Goal: Task Accomplishment & Management: Manage account settings

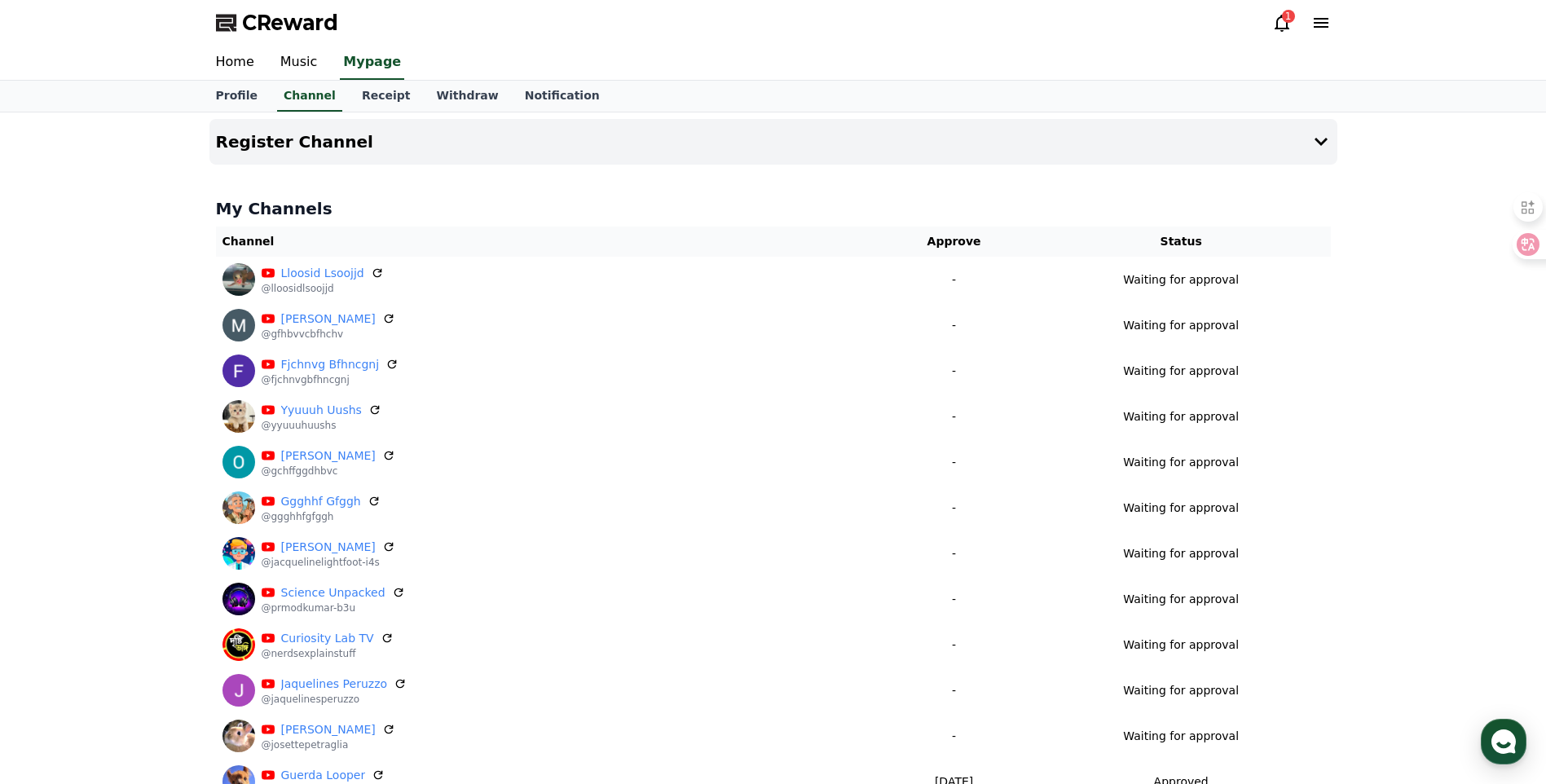
click at [1279, 15] on icon at bounding box center [1281, 22] width 19 height 19
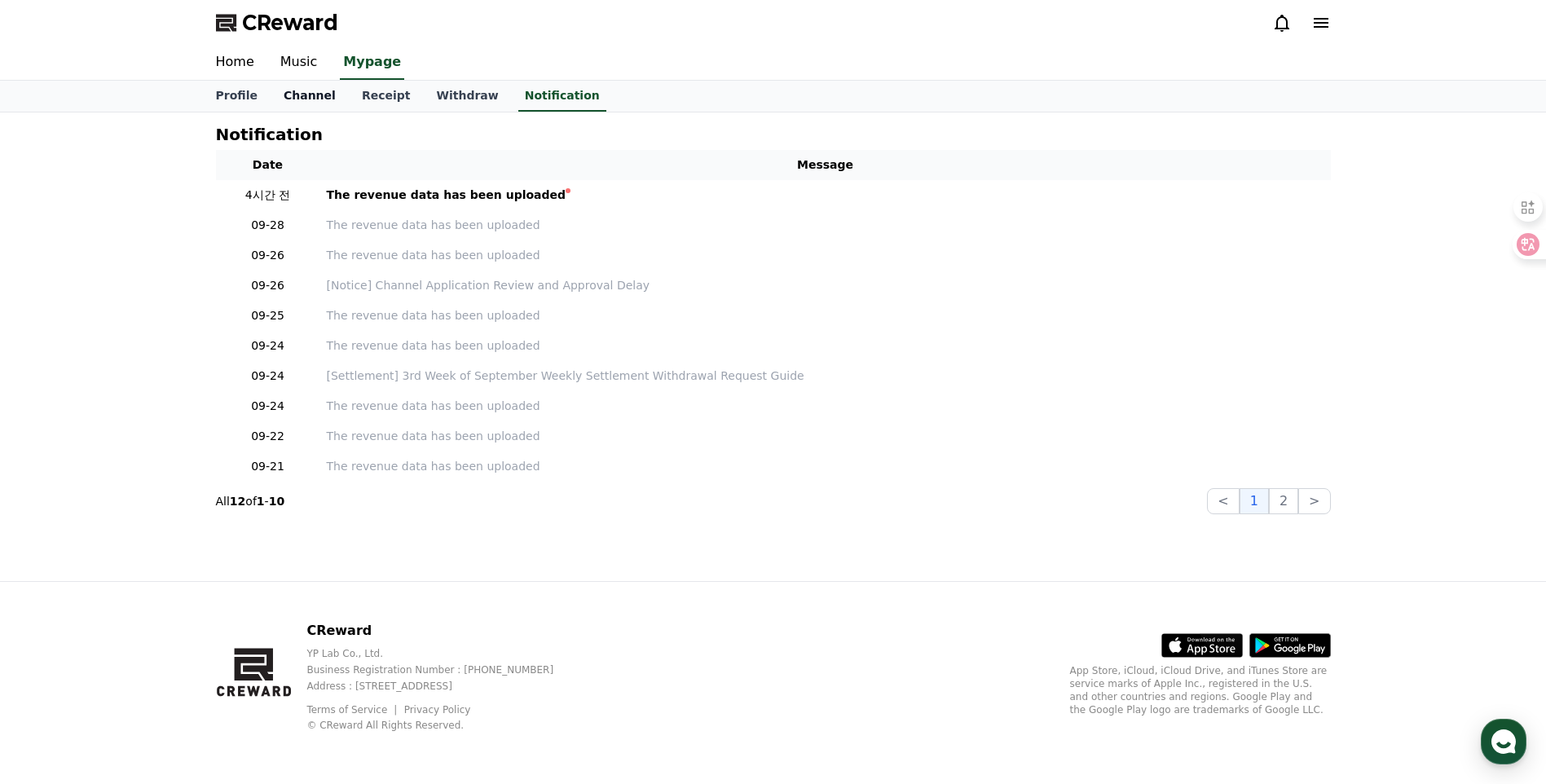
click at [304, 99] on link "Channel" at bounding box center [310, 97] width 78 height 31
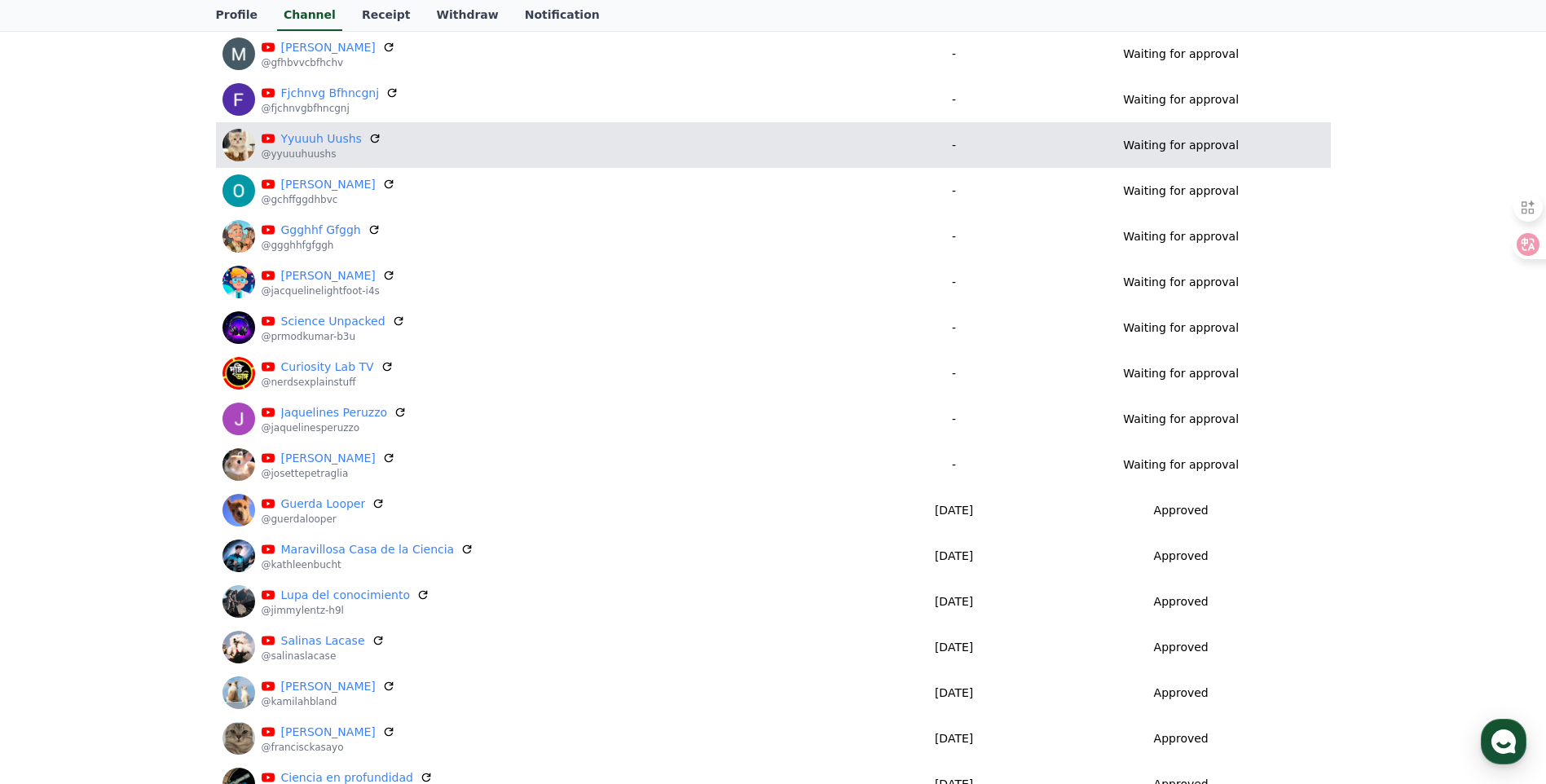
scroll to position [136, 0]
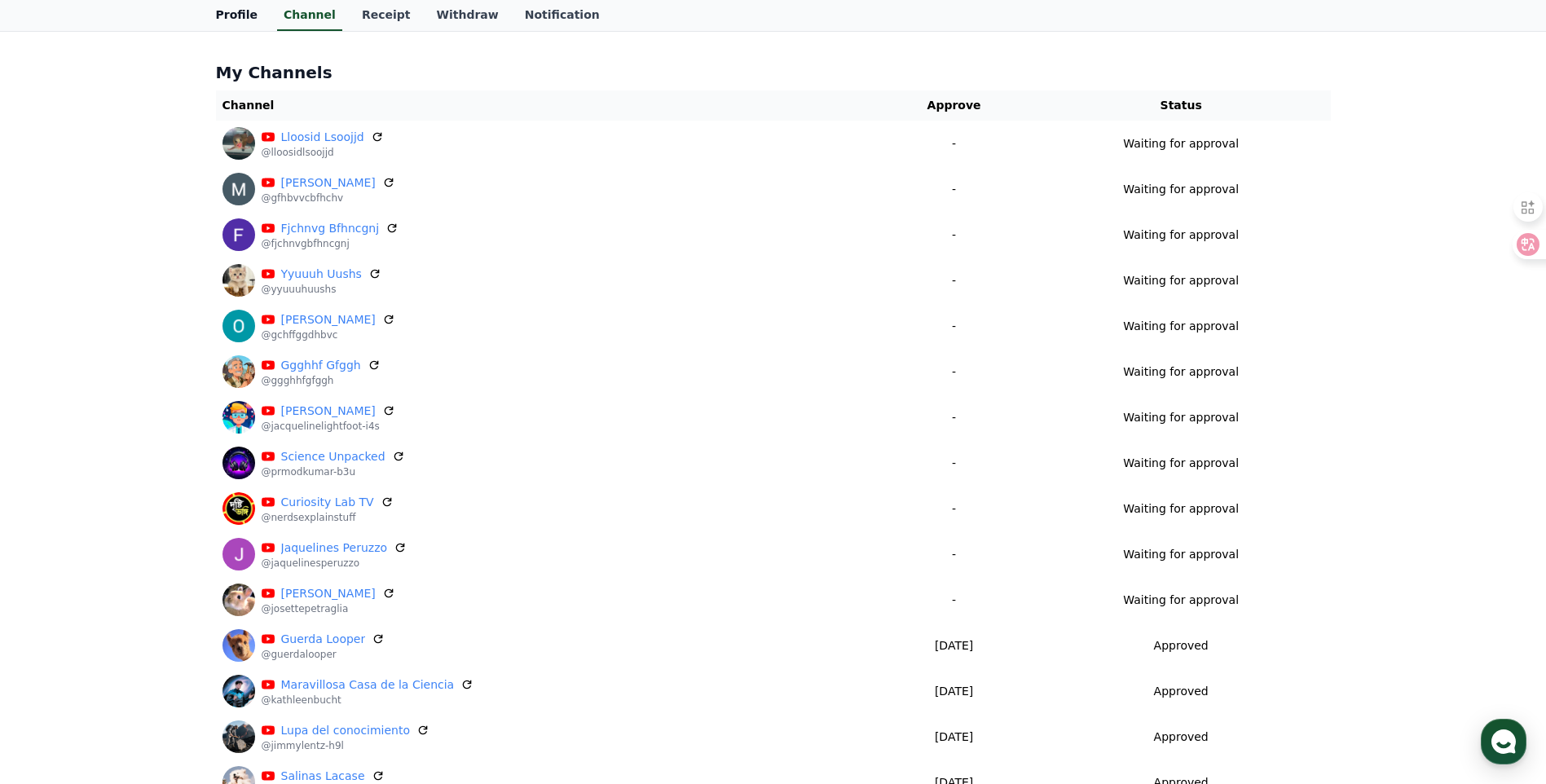
click at [228, 4] on link "Profile" at bounding box center [237, 15] width 67 height 31
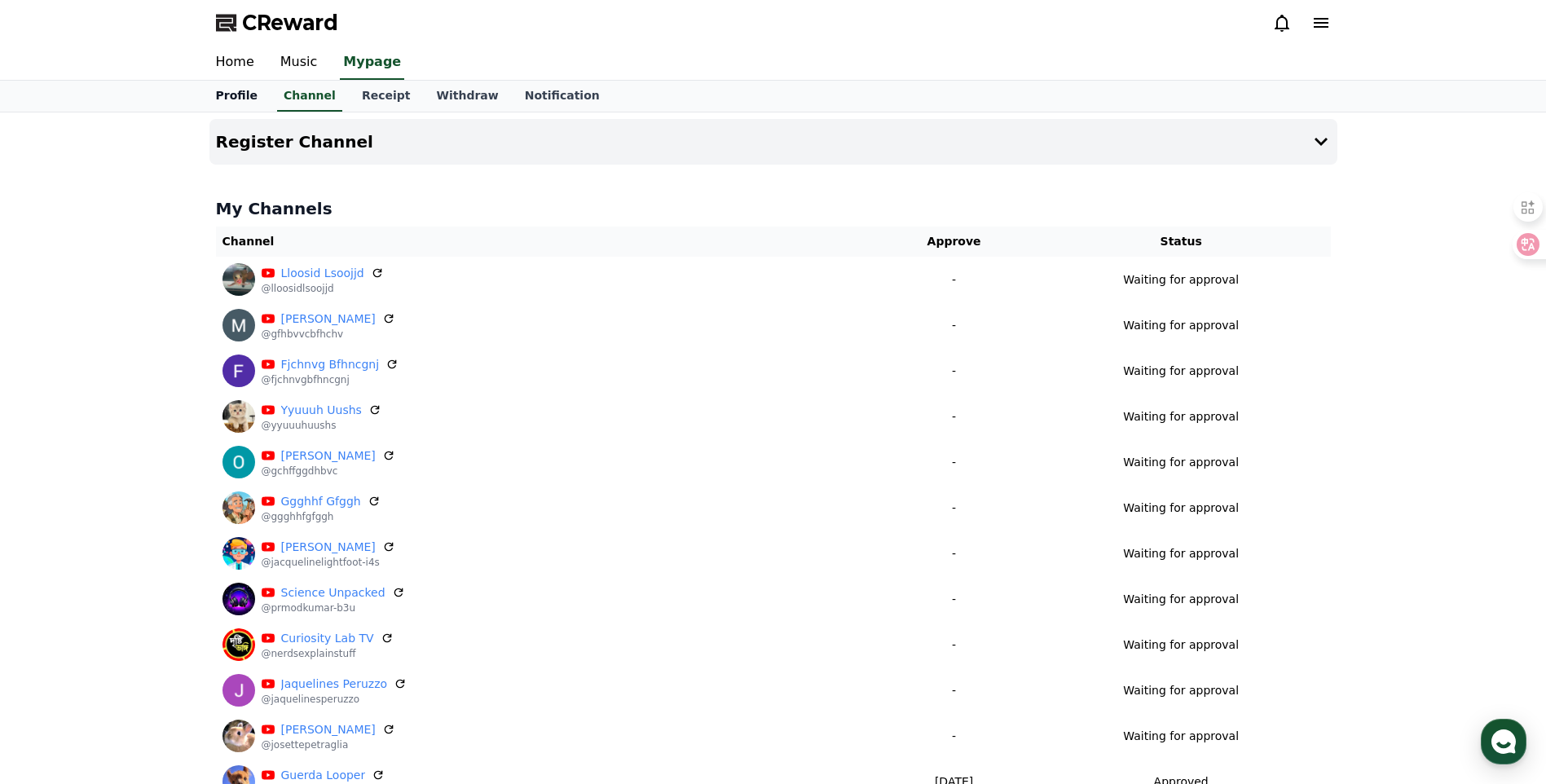
select select "**********"
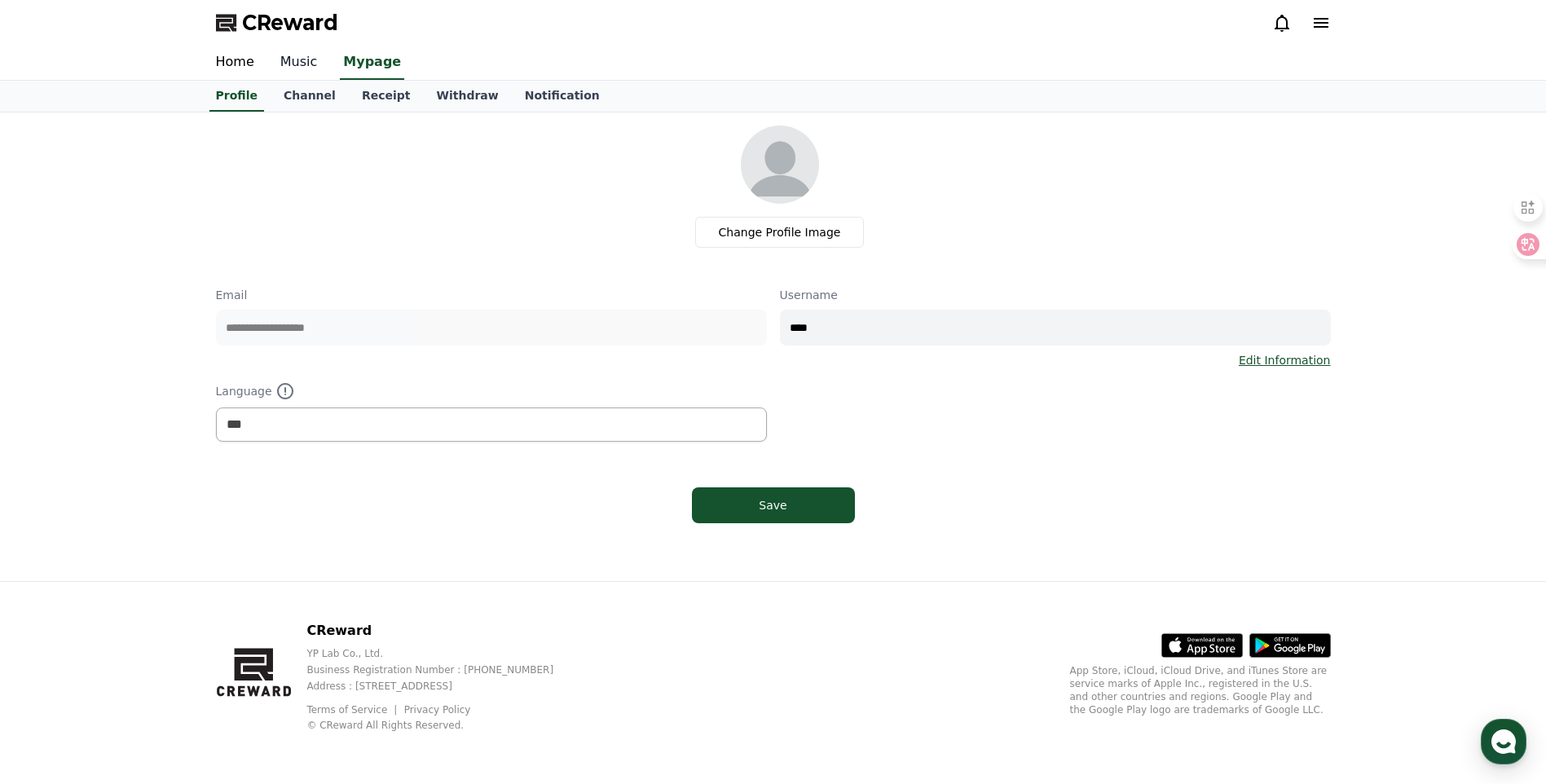
click at [292, 58] on link "Music" at bounding box center [299, 63] width 64 height 35
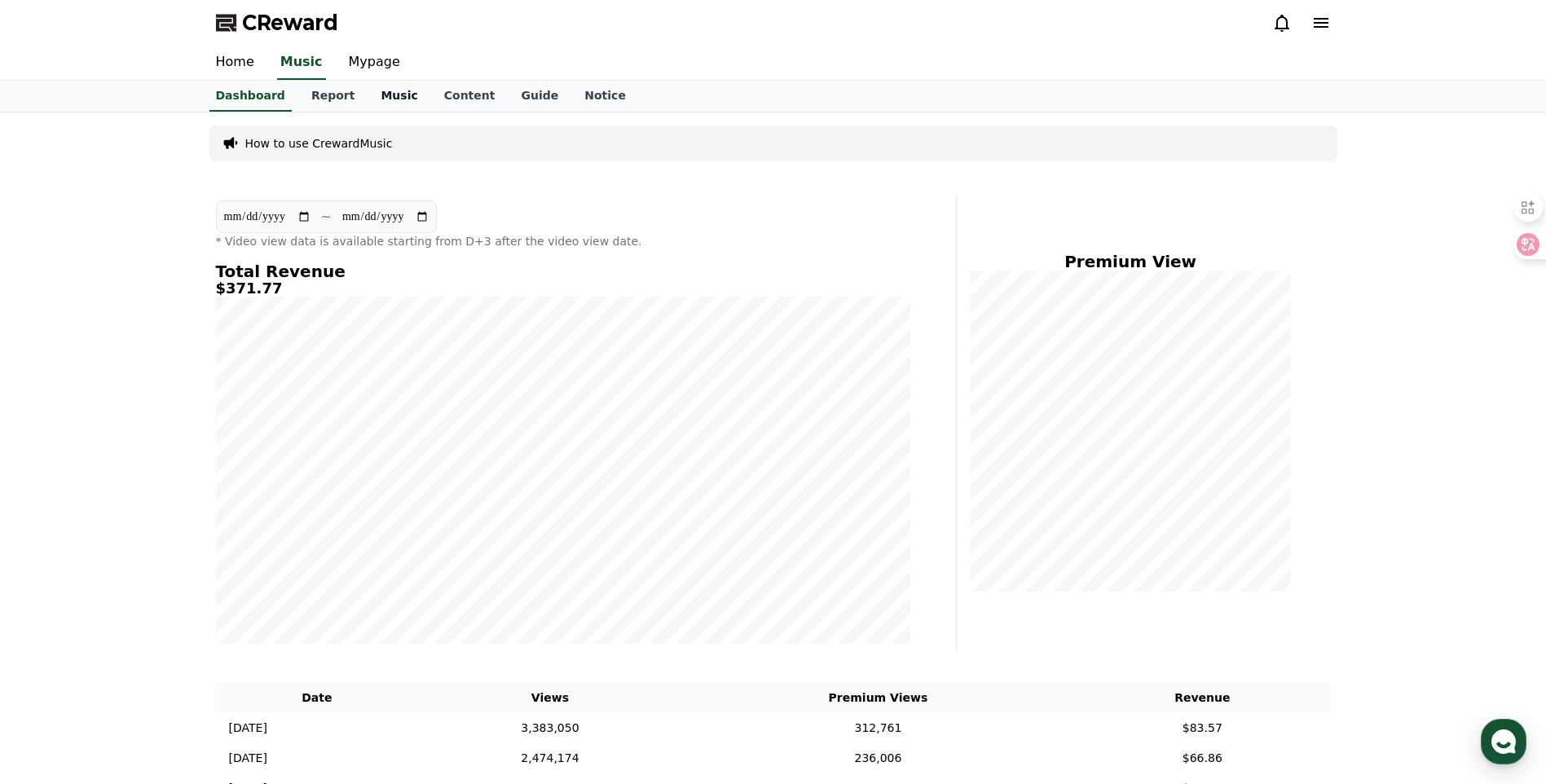
click at [397, 91] on link "Music" at bounding box center [398, 97] width 63 height 31
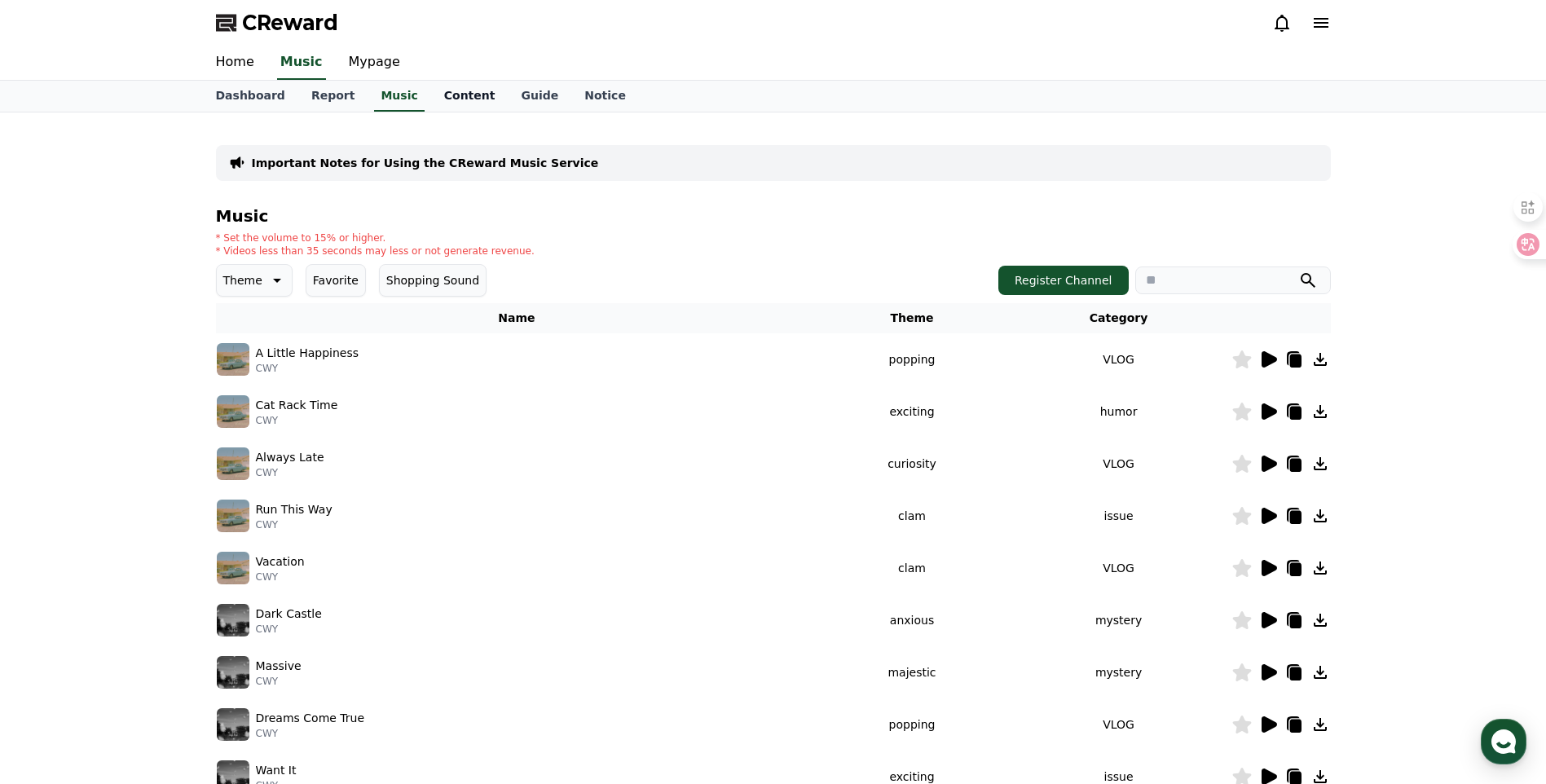
click at [451, 103] on link "Content" at bounding box center [469, 97] width 77 height 31
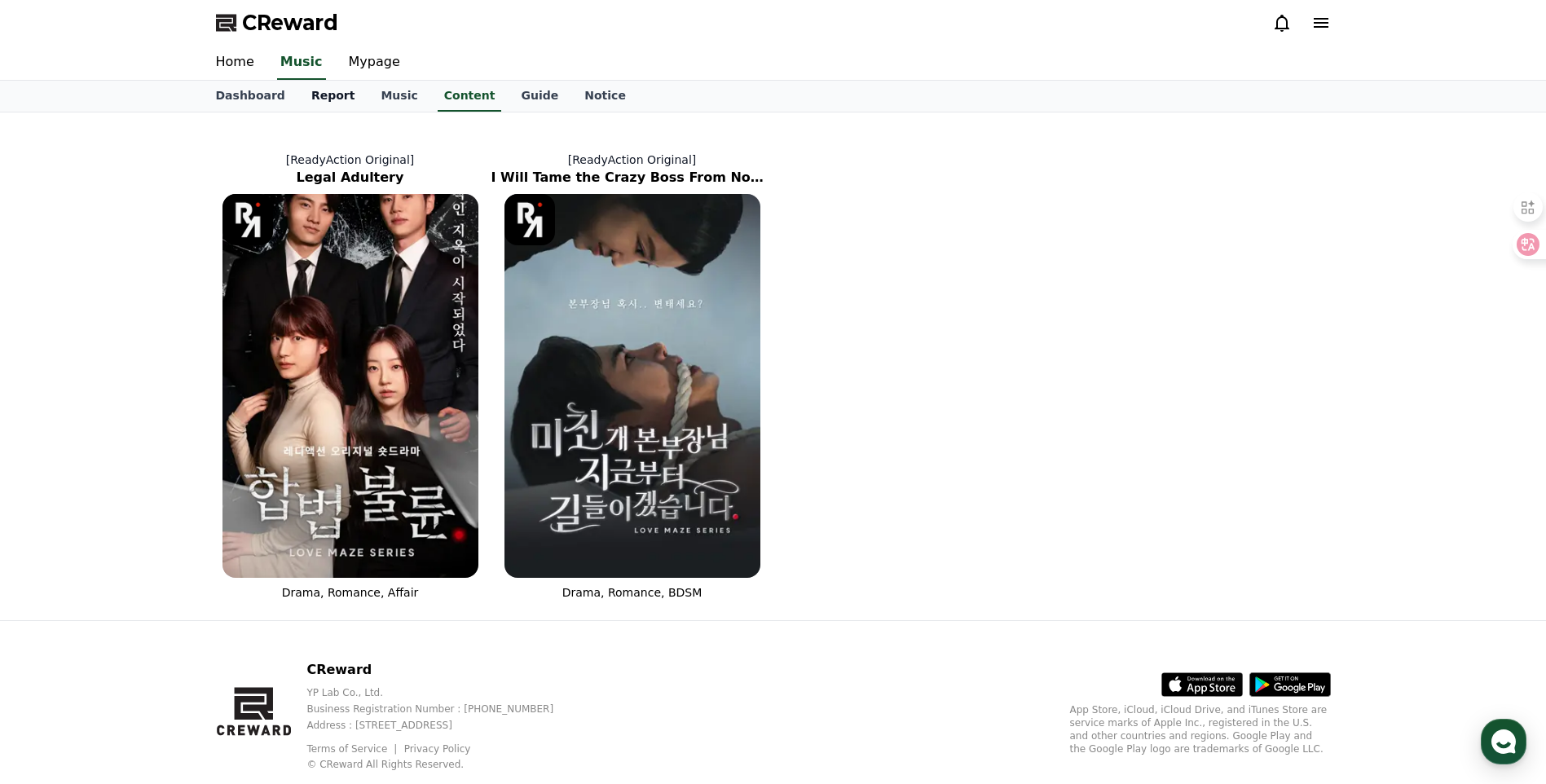
click at [317, 104] on link "Report" at bounding box center [333, 97] width 70 height 31
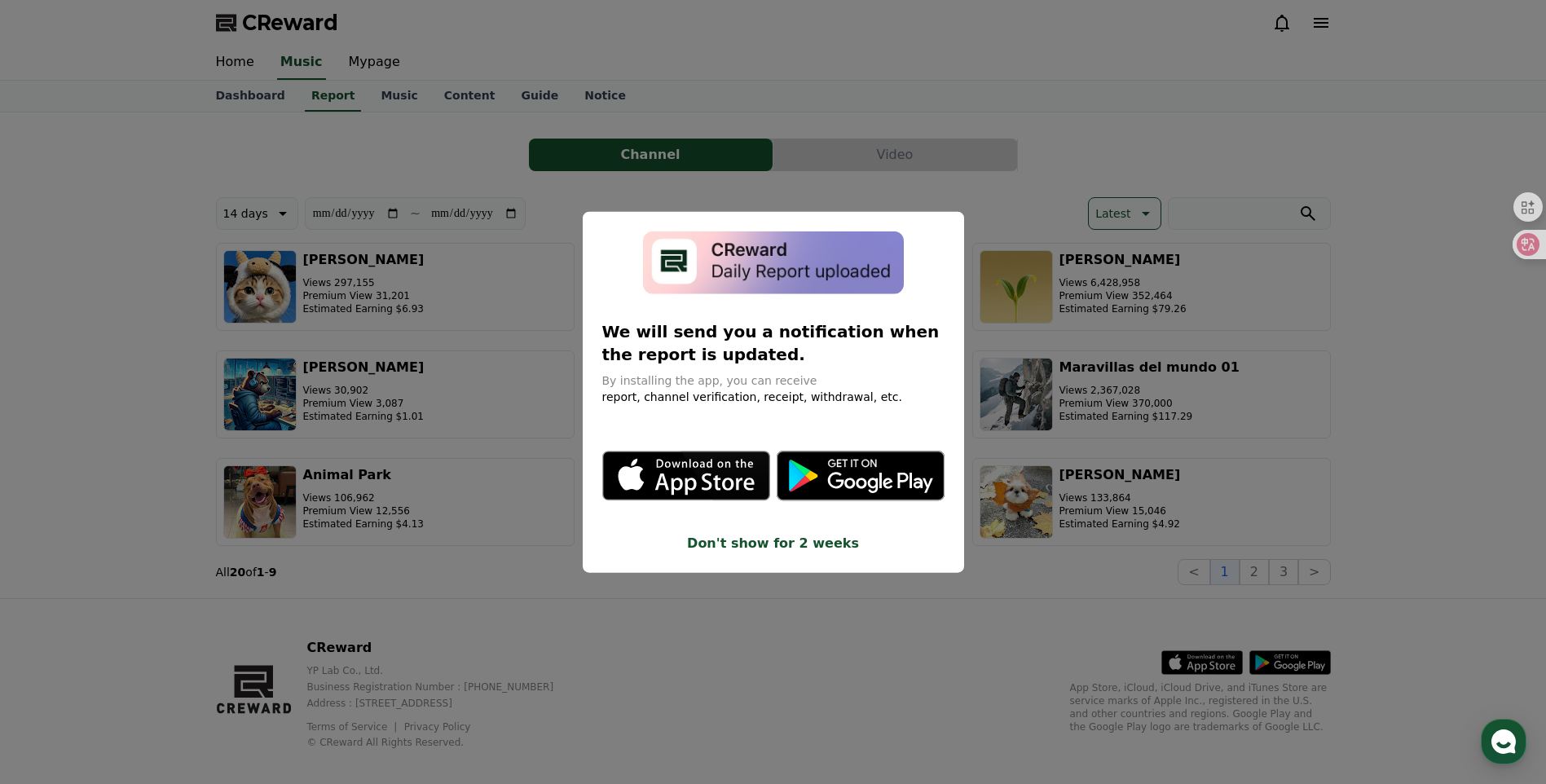
click at [1503, 483] on button "close modal" at bounding box center [773, 392] width 1546 height 784
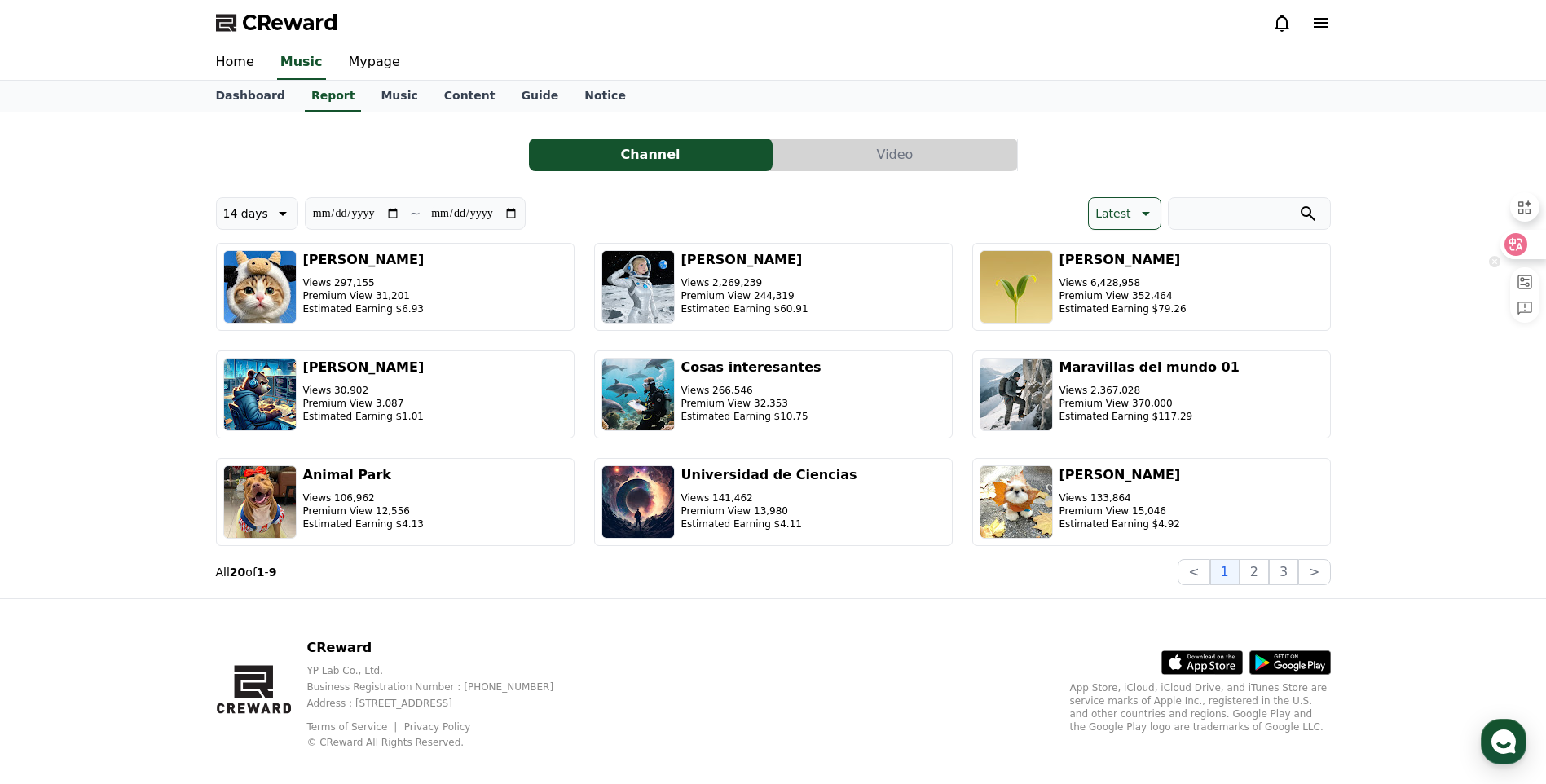
click at [1523, 246] on icon at bounding box center [1516, 244] width 16 height 16
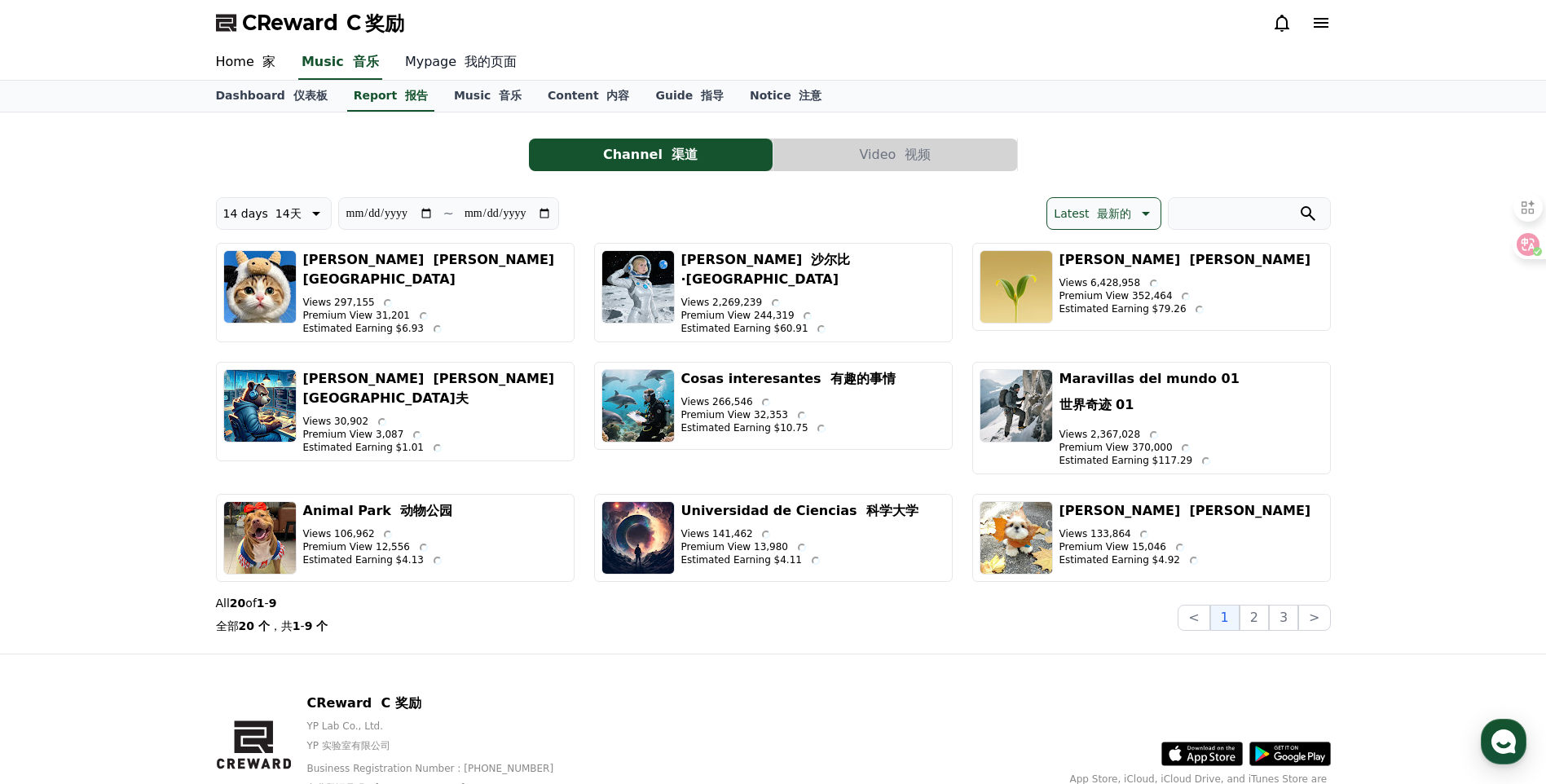
click at [467, 75] on link "Mypage 我的页面" at bounding box center [460, 63] width 138 height 35
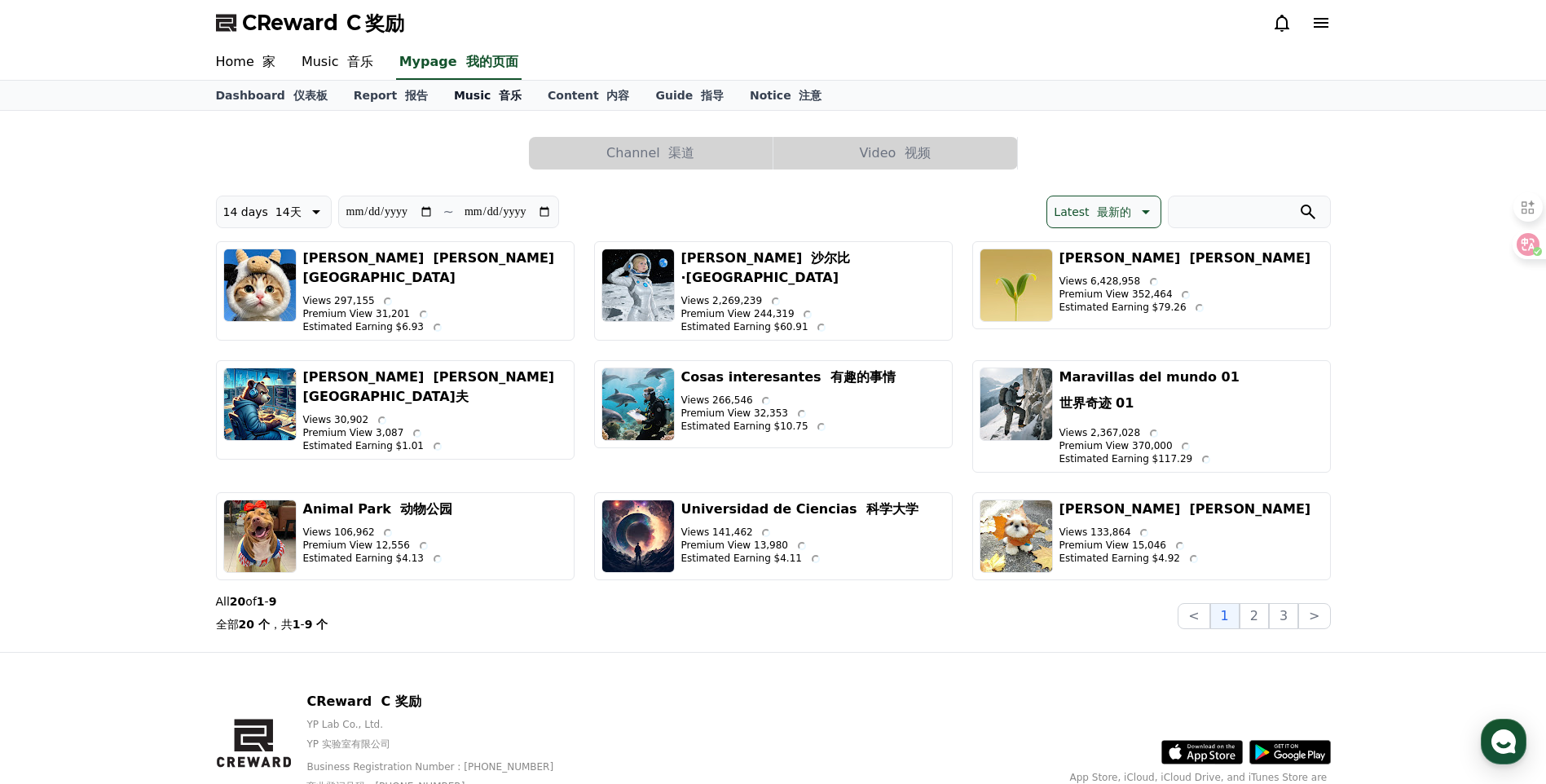
select select "**********"
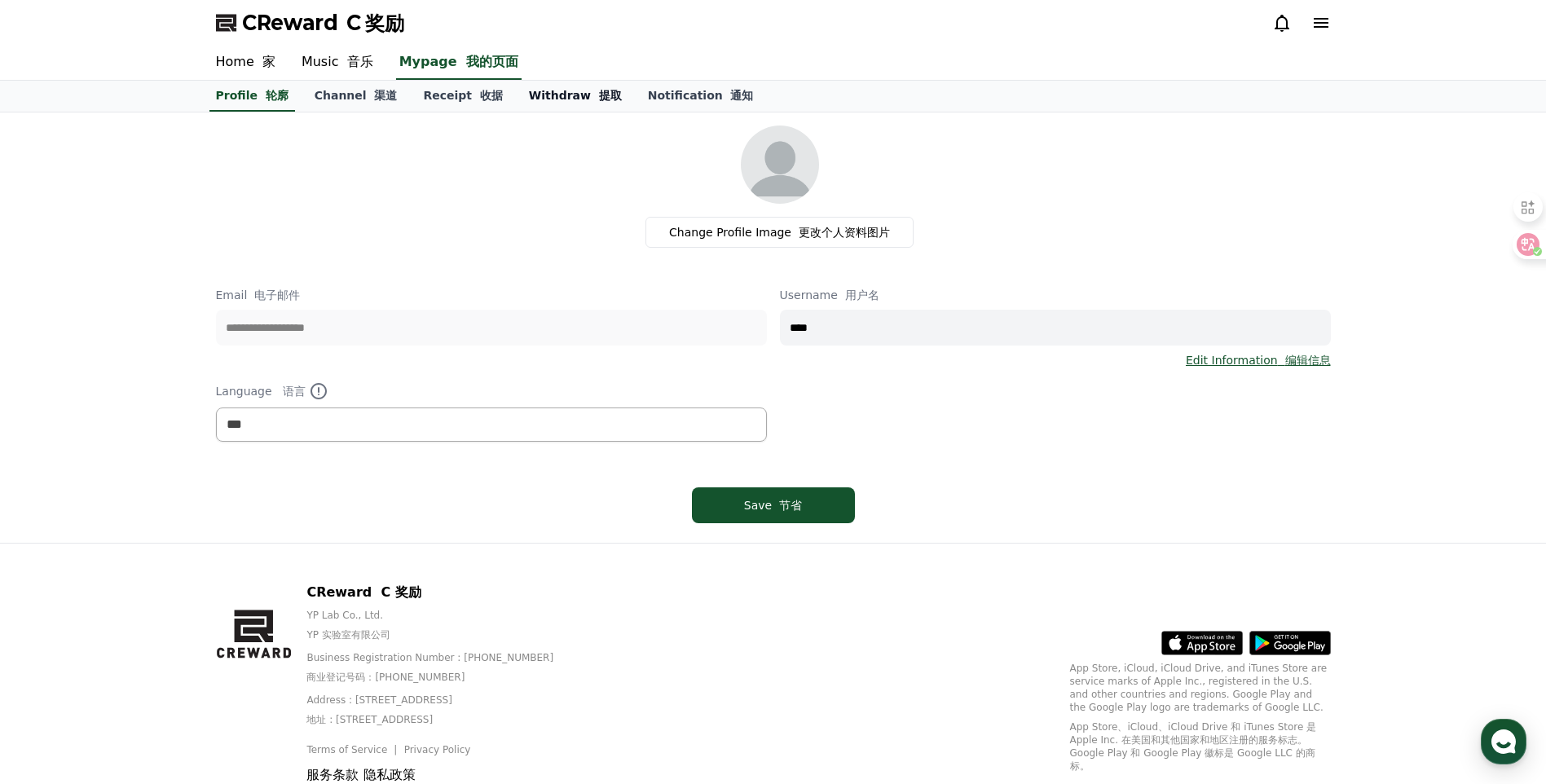
click at [567, 103] on link "Withdraw 提取" at bounding box center [575, 97] width 119 height 31
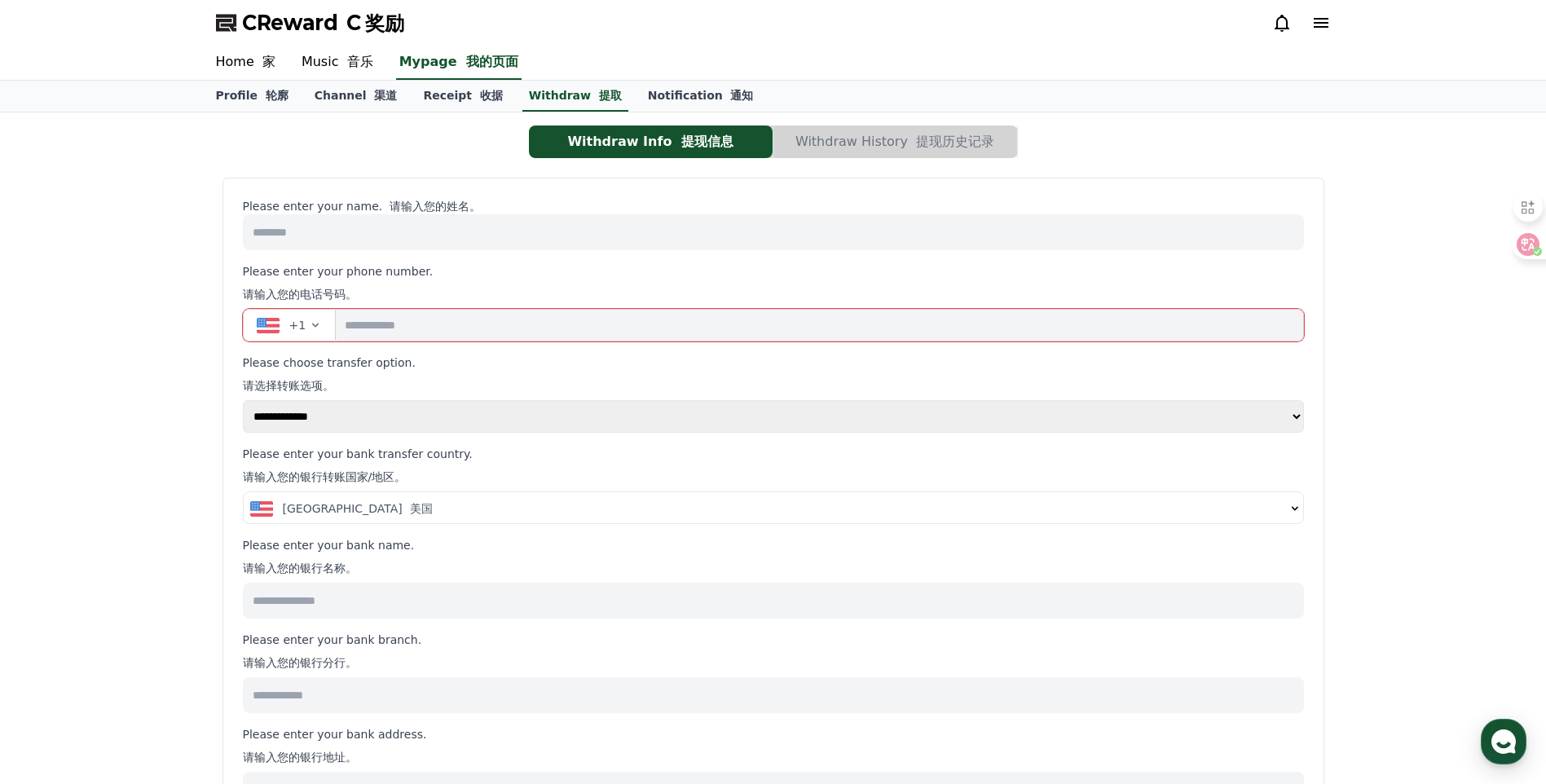
click at [317, 320] on icon "button" at bounding box center [315, 325] width 13 height 13
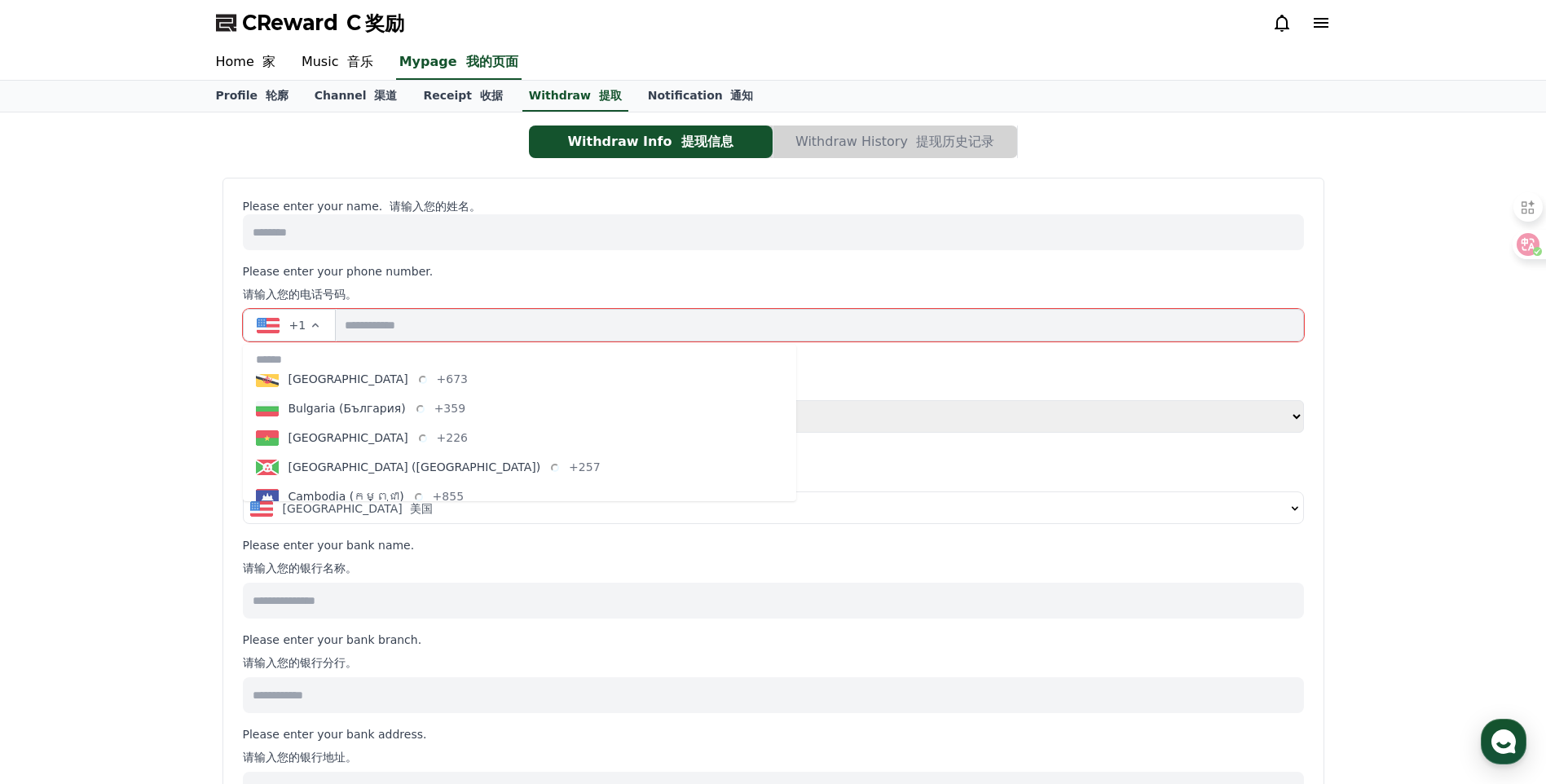
scroll to position [980, 0]
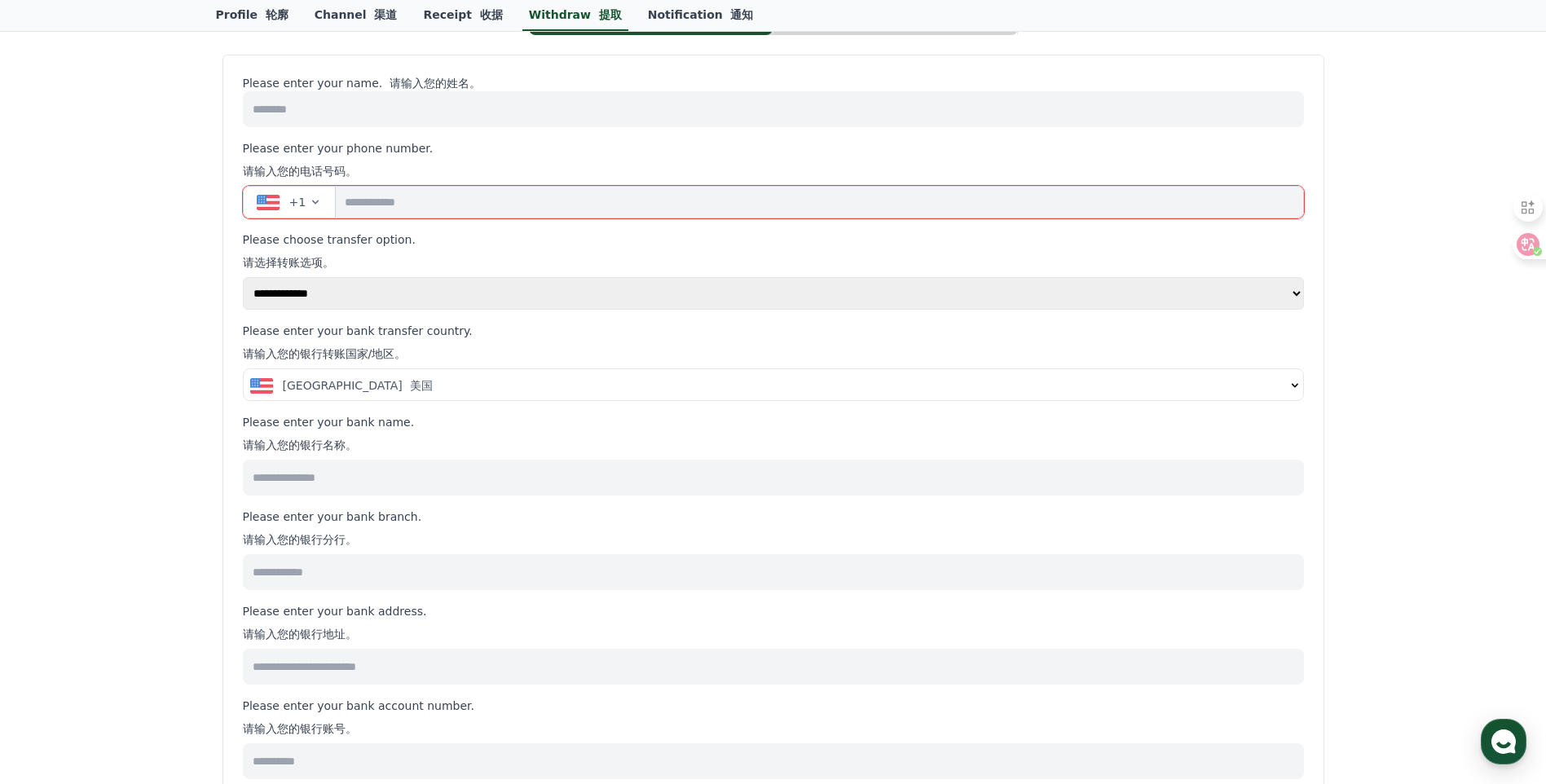
scroll to position [0, 0]
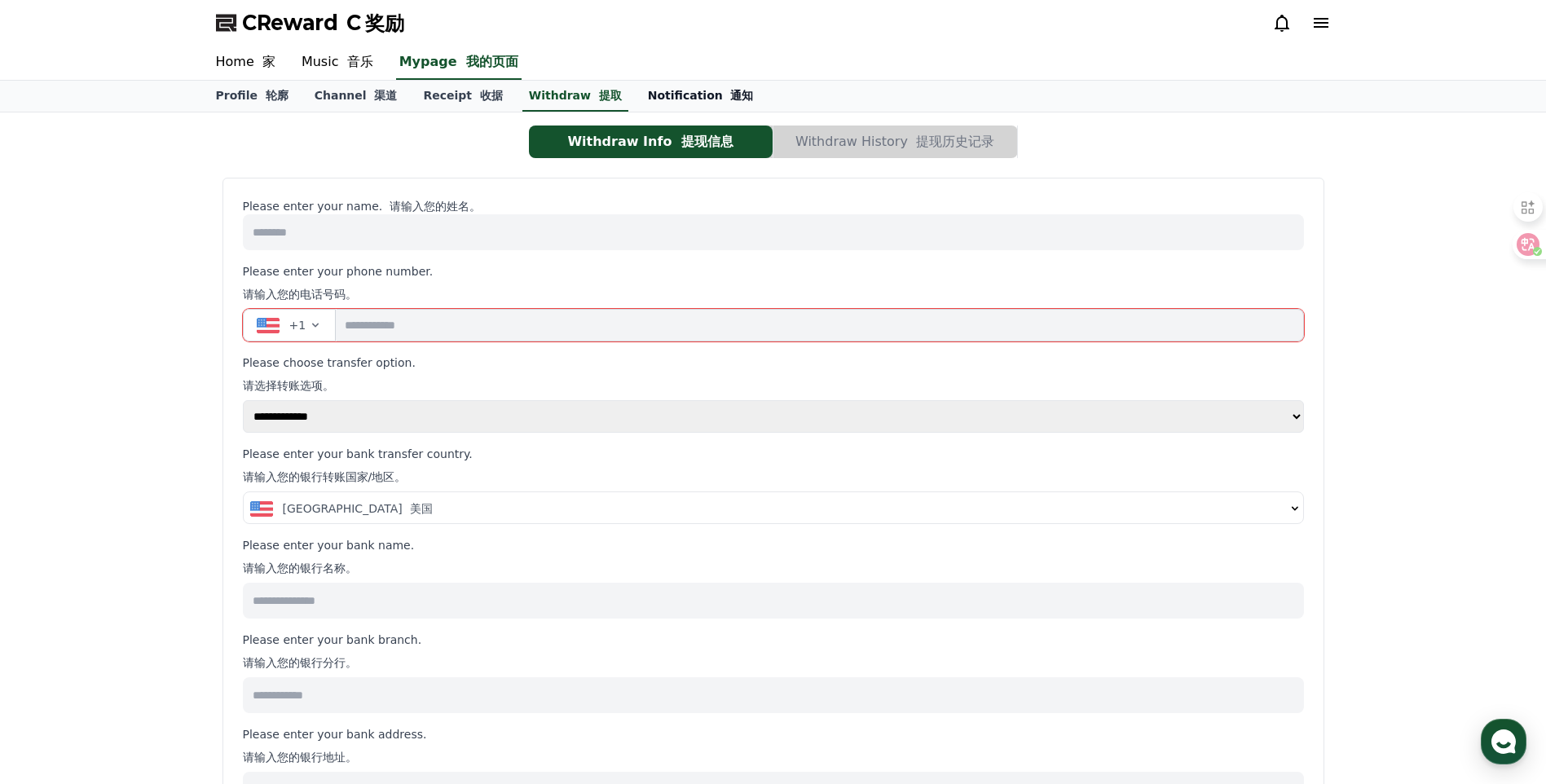
click at [662, 110] on link "Notification 通知" at bounding box center [701, 97] width 132 height 31
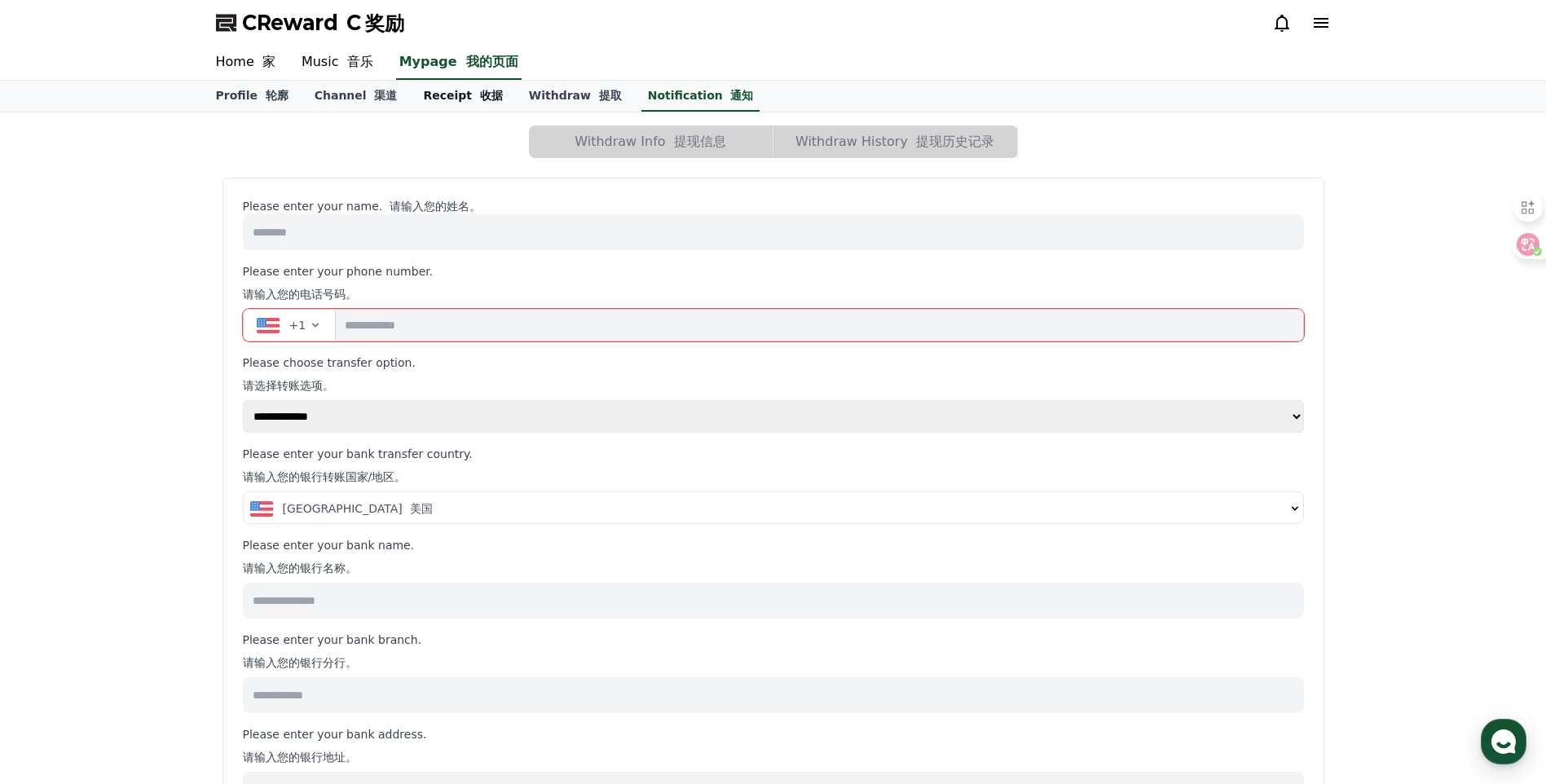
click at [458, 105] on link "Receipt 收据" at bounding box center [462, 97] width 105 height 31
